Goal: Communication & Community: Connect with others

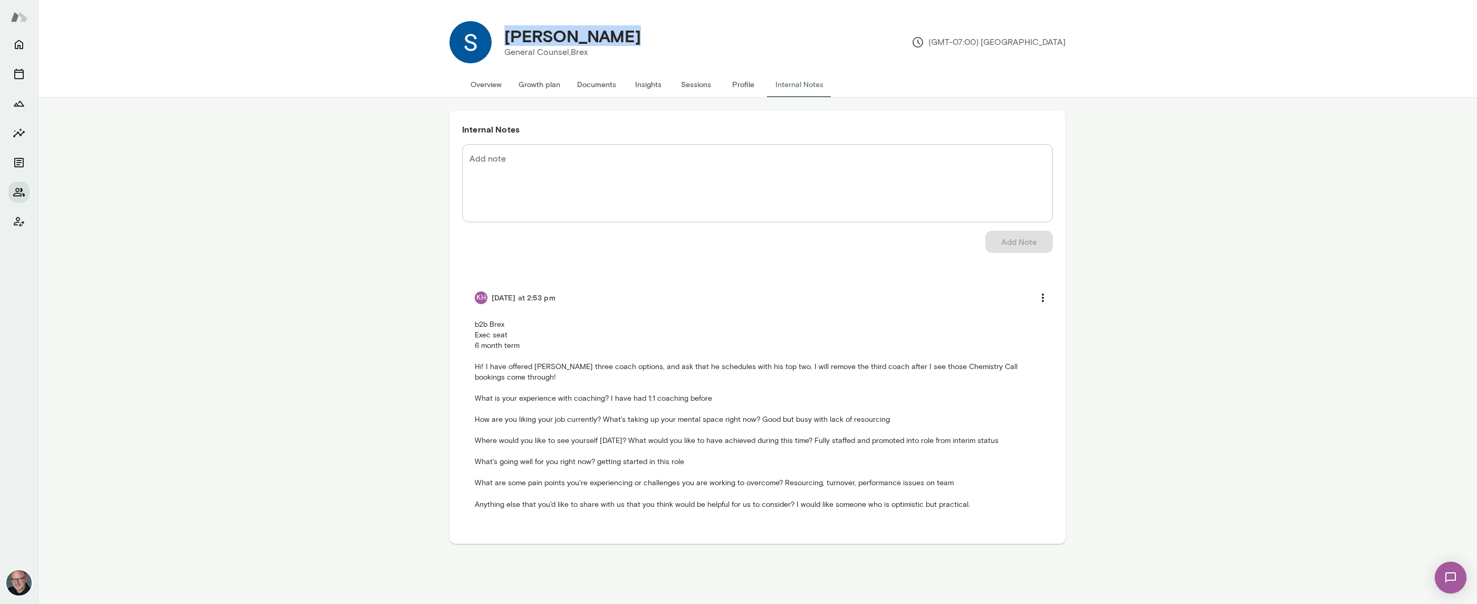
drag, startPoint x: 504, startPoint y: 35, endPoint x: 616, endPoint y: 40, distance: 112.5
click at [616, 40] on div "[PERSON_NAME]" at bounding box center [573, 36] width 154 height 20
copy h4 "[PERSON_NAME]"
click at [477, 83] on button "Overview" at bounding box center [486, 84] width 48 height 25
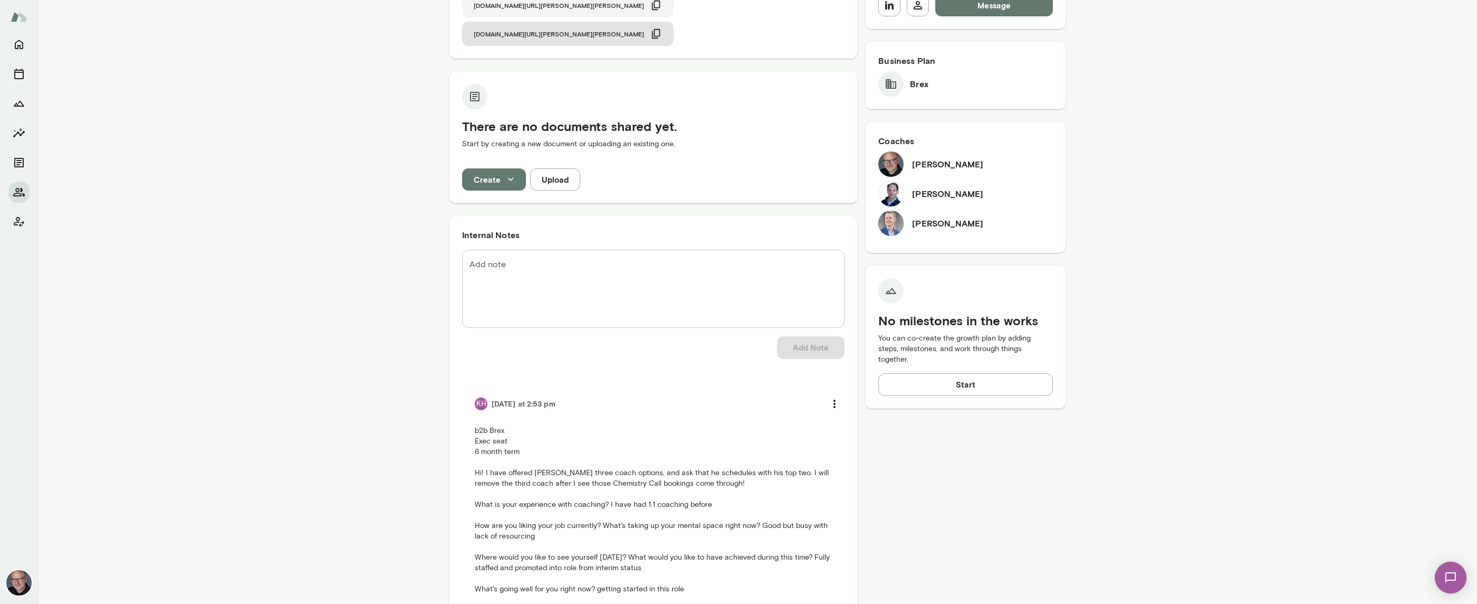
scroll to position [247, 0]
click at [891, 223] on img at bounding box center [890, 220] width 25 height 25
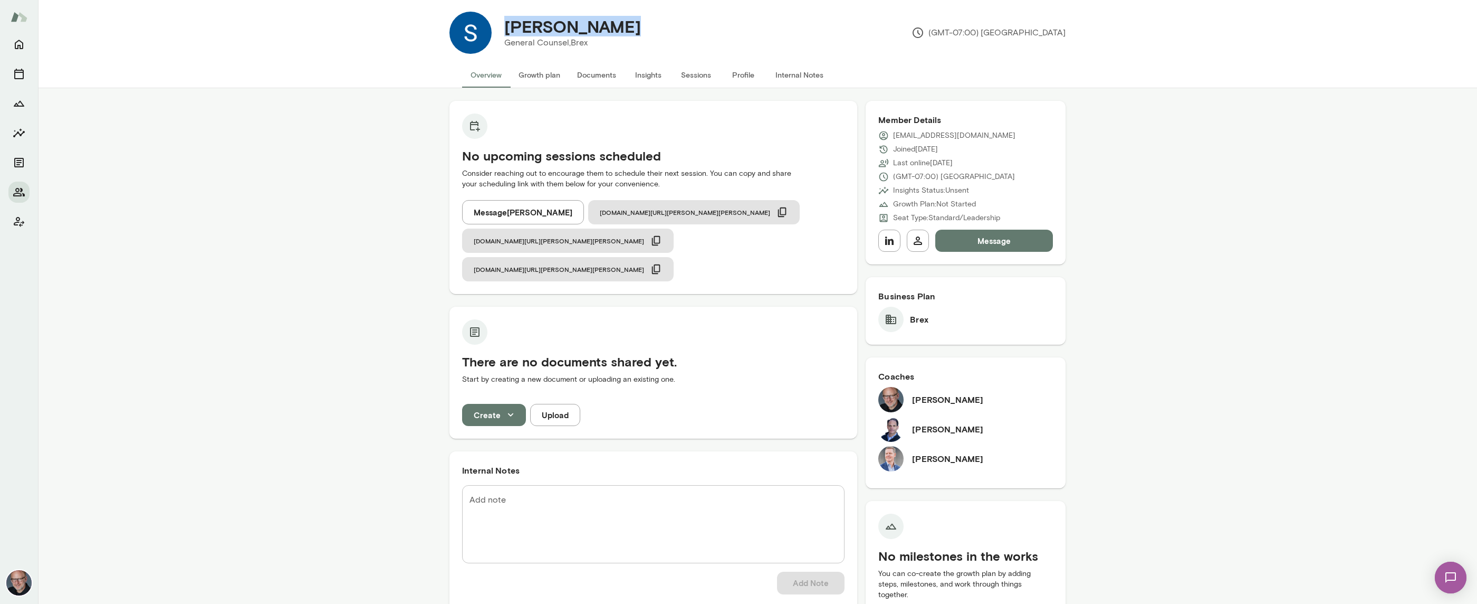
scroll to position [0, 0]
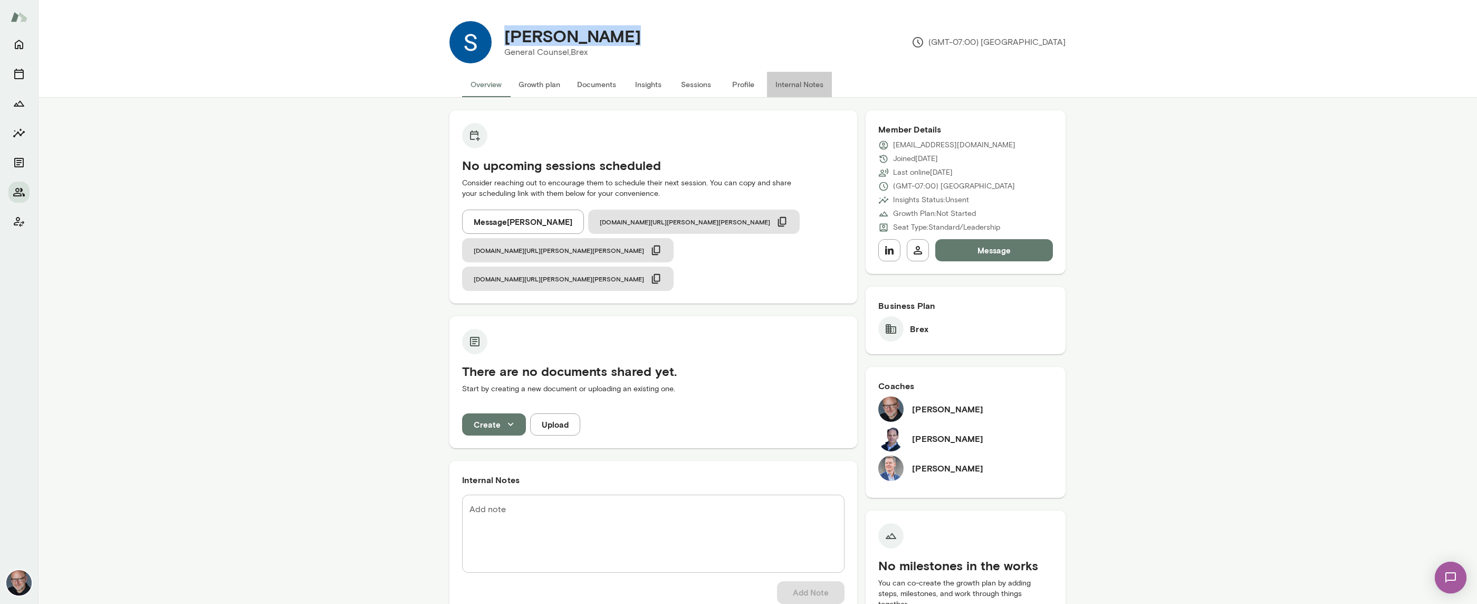
click at [791, 85] on button "Internal Notes" at bounding box center [799, 84] width 65 height 25
click at [986, 252] on button "Message" at bounding box center [994, 250] width 118 height 22
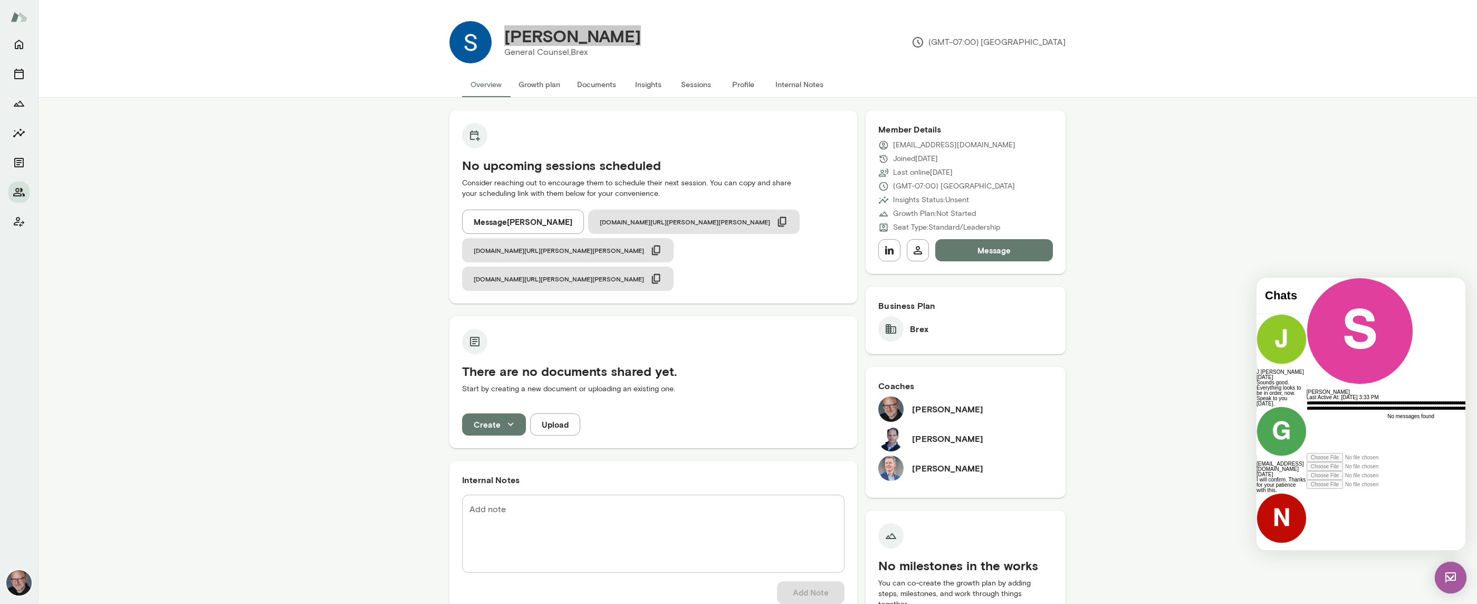
click at [1432, 453] on div "**********" at bounding box center [1402, 426] width 191 height 53
click at [1307, 489] on icon at bounding box center [1307, 489] width 0 height 0
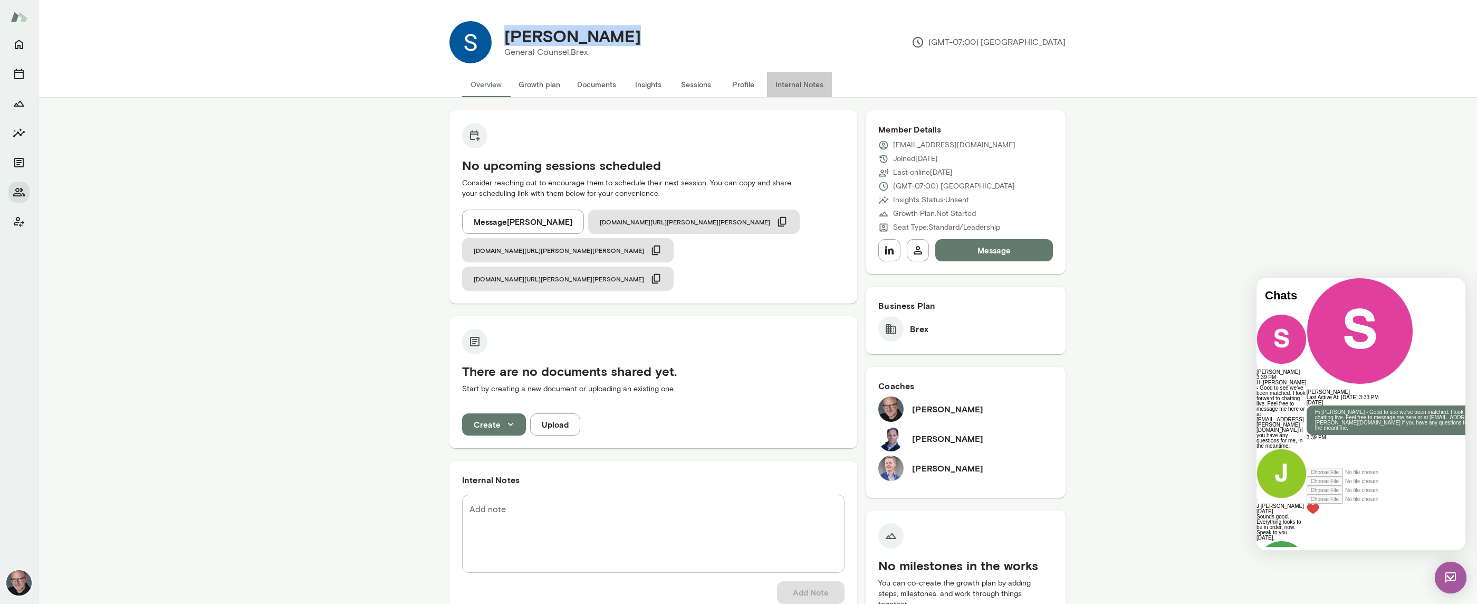
click at [799, 86] on button "Internal Notes" at bounding box center [799, 84] width 65 height 25
